Goal: Information Seeking & Learning: Learn about a topic

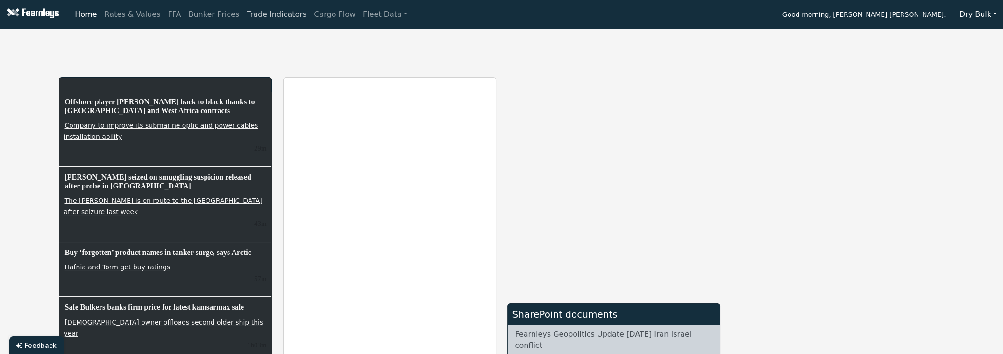
click at [243, 17] on link "Trade Indicators" at bounding box center [276, 14] width 67 height 19
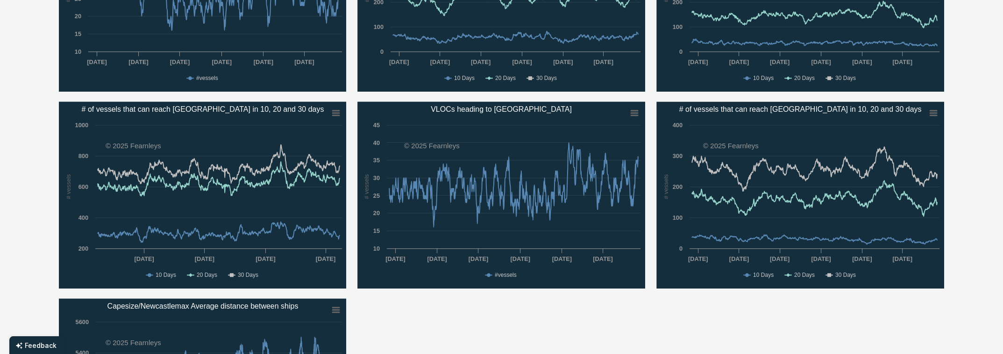
scroll to position [747, 0]
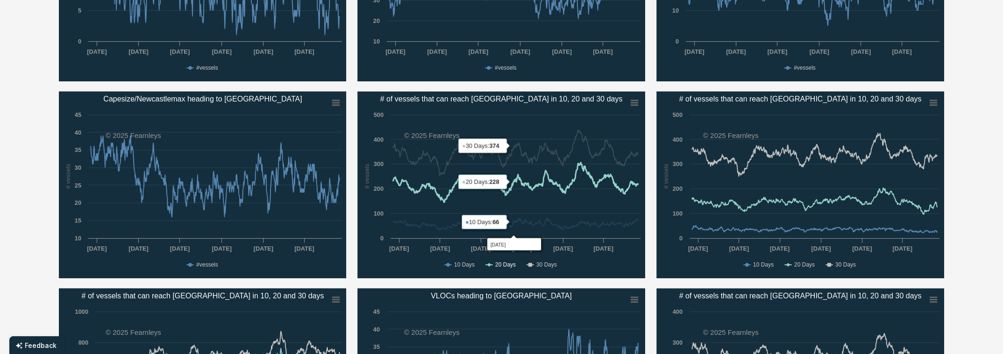
click at [510, 265] on text "20 Days" at bounding box center [505, 264] width 21 height 7
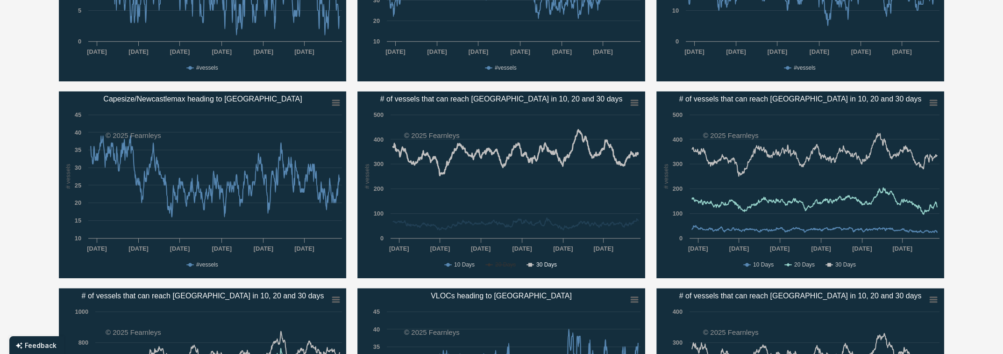
click at [549, 266] on text "30 Days" at bounding box center [546, 264] width 21 height 7
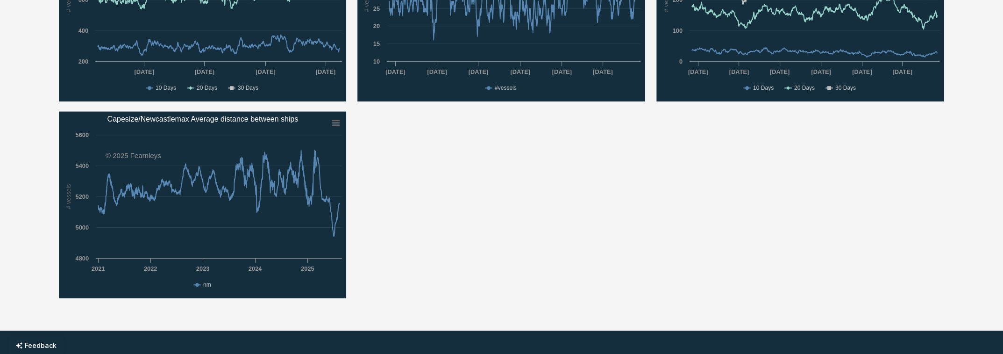
scroll to position [934, 0]
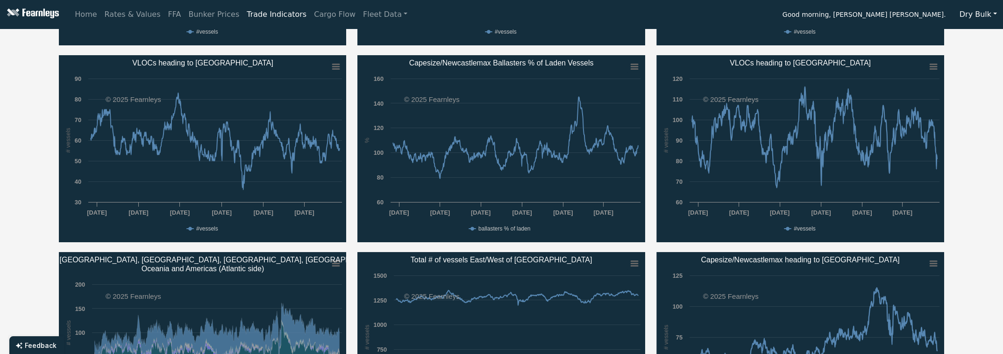
scroll to position [186, 0]
